Goal: Navigation & Orientation: Find specific page/section

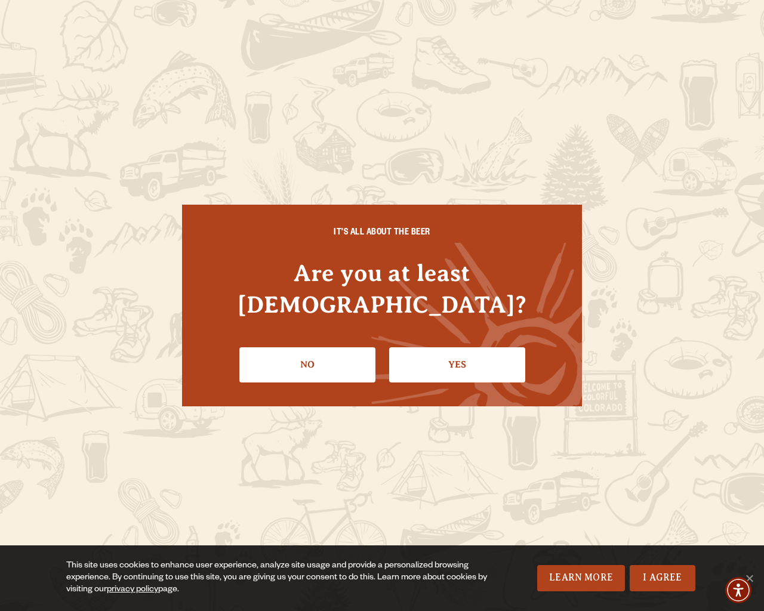
click at [758, 305] on div "IT'S ALL ABOUT THE BEER Are you at least 21 years old? No Yes" at bounding box center [382, 305] width 764 height 611
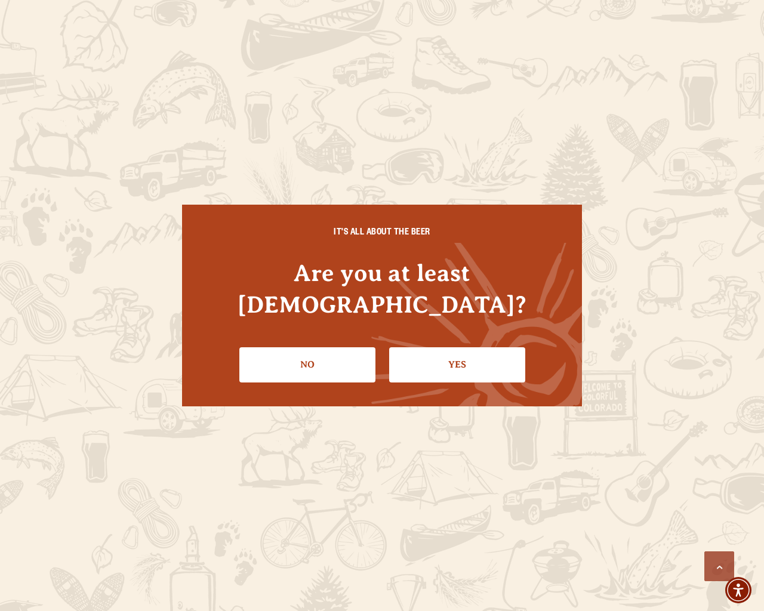
scroll to position [3249, 0]
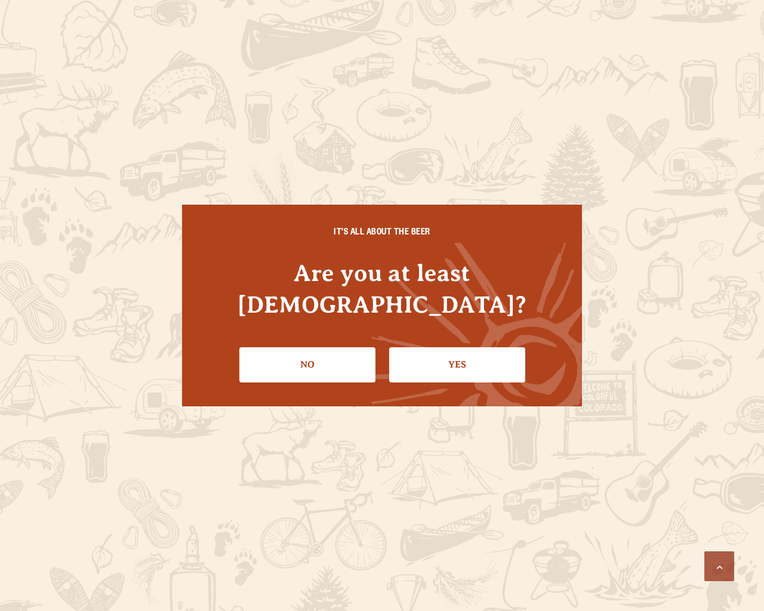
scroll to position [1965, 0]
